Goal: Find specific page/section: Find specific page/section

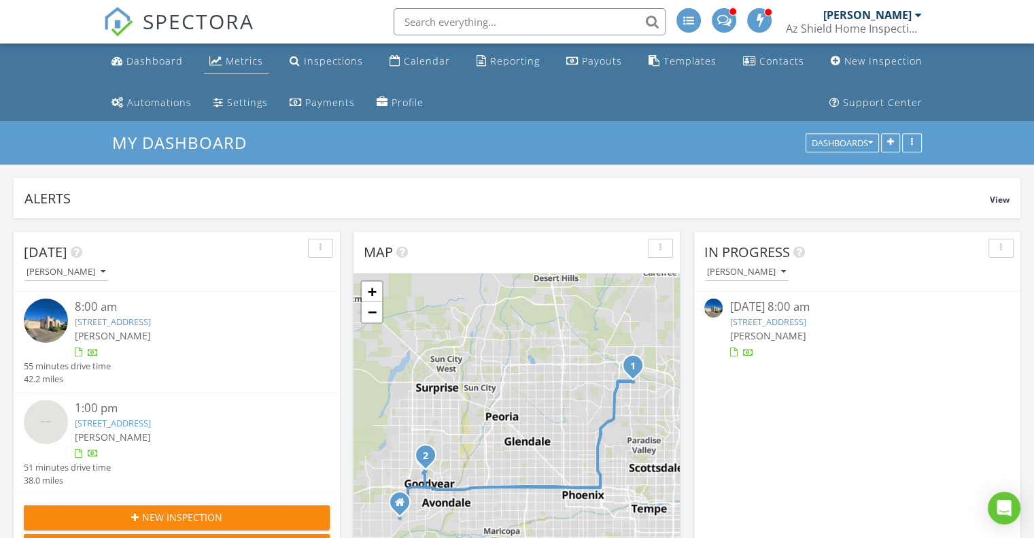
click at [238, 59] on div "Metrics" at bounding box center [244, 60] width 37 height 13
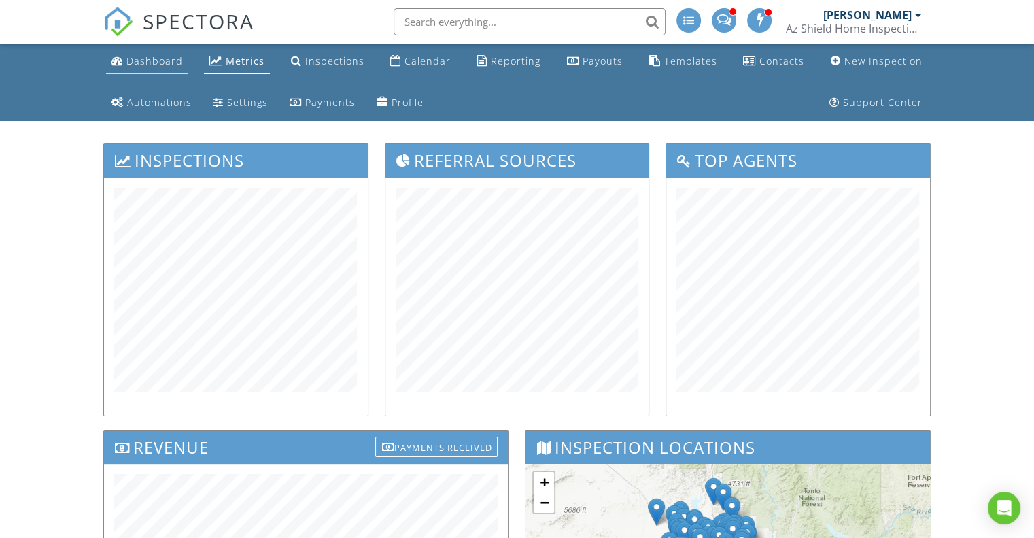
click at [164, 59] on div "Dashboard" at bounding box center [154, 60] width 56 height 13
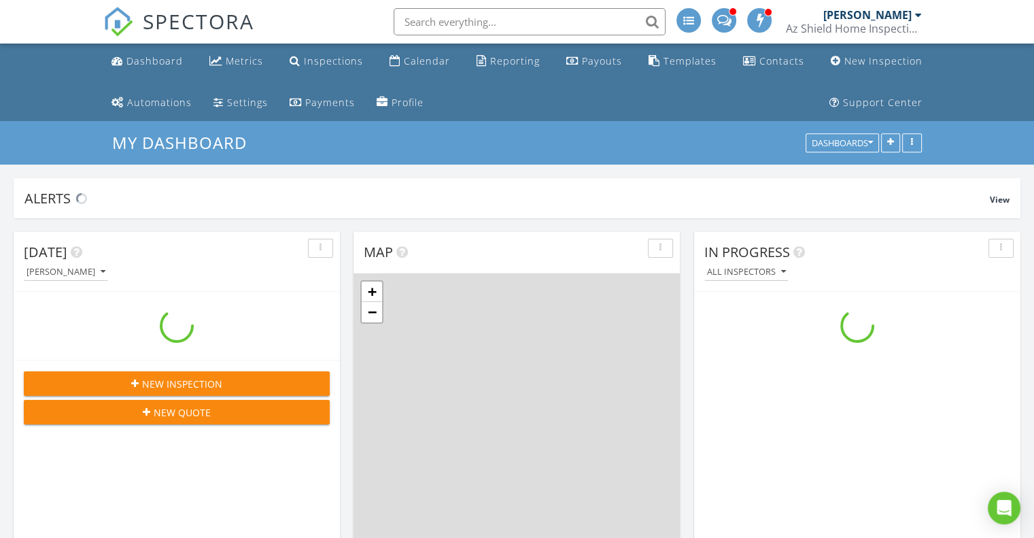
scroll to position [1259, 1055]
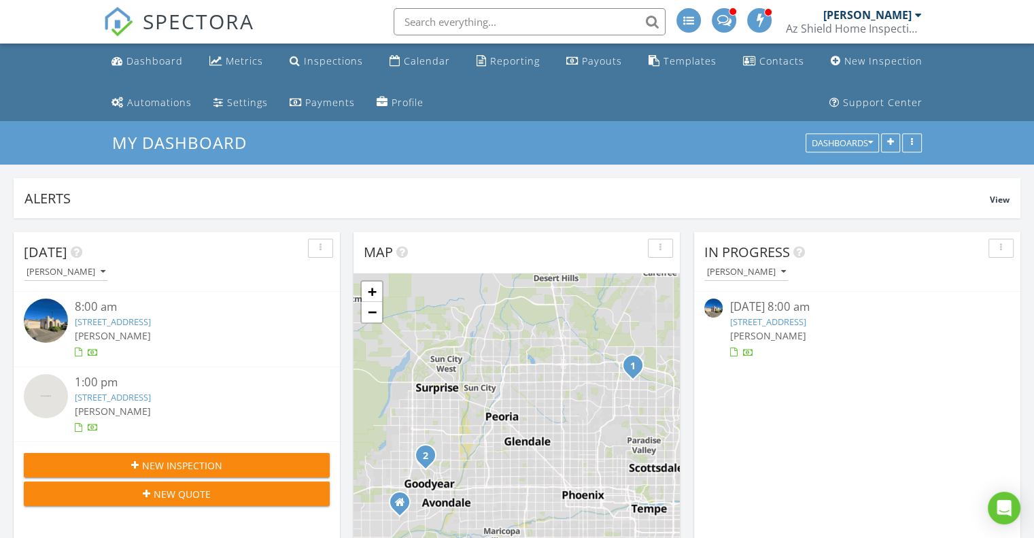
click at [133, 321] on link "16846 N 49th Way, Scottsdale, AZ 85254" at bounding box center [113, 322] width 76 height 12
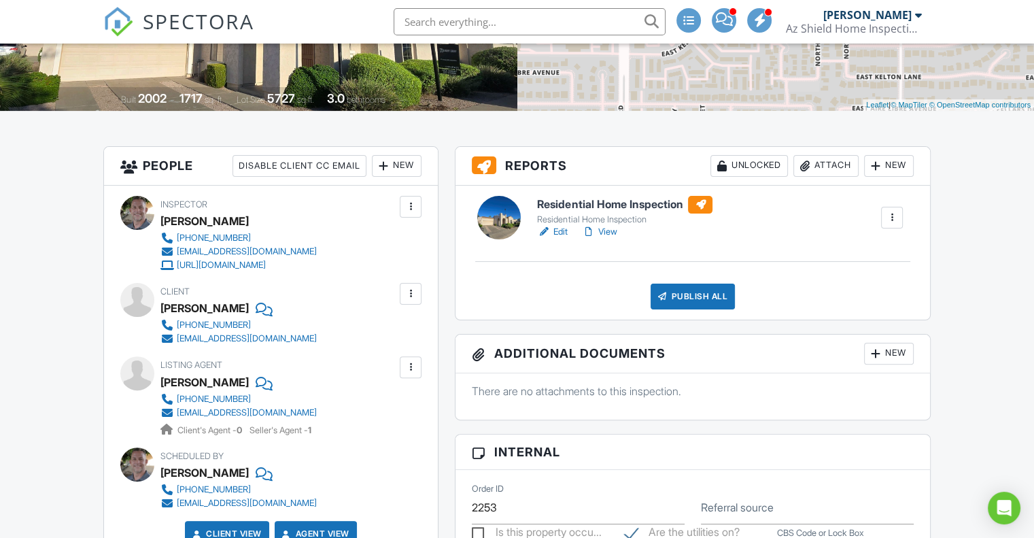
scroll to position [272, 0]
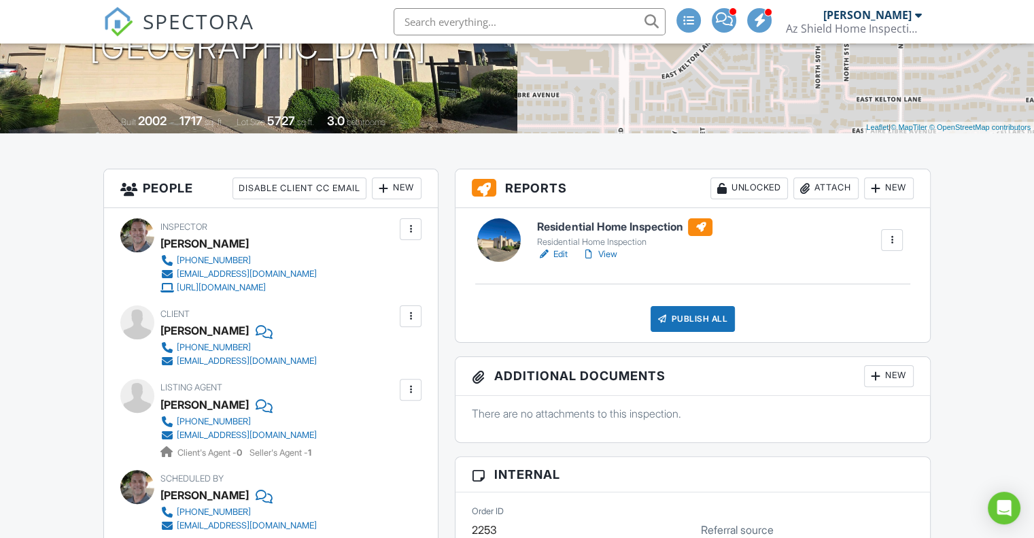
click at [608, 252] on link "View" at bounding box center [598, 255] width 35 height 14
